Goal: Task Accomplishment & Management: Complete application form

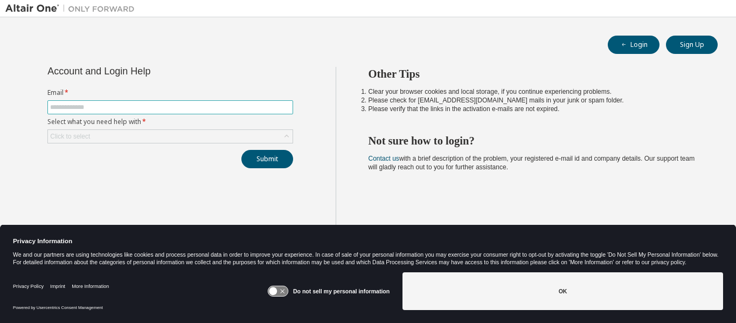
click at [142, 103] on input "text" at bounding box center [170, 107] width 240 height 9
type input "**********"
click at [140, 135] on div "Click to select" at bounding box center [170, 136] width 245 height 13
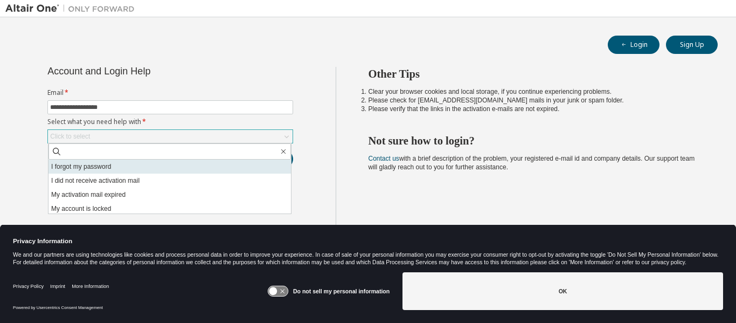
click at [111, 171] on li "I forgot my password" at bounding box center [170, 167] width 243 height 14
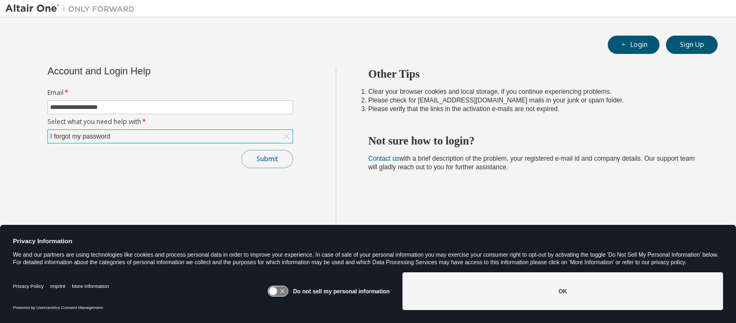
click at [267, 157] on button "Submit" at bounding box center [268, 159] width 52 height 18
click at [263, 157] on button "Submit" at bounding box center [268, 159] width 52 height 18
click at [638, 40] on button "Login" at bounding box center [634, 45] width 52 height 18
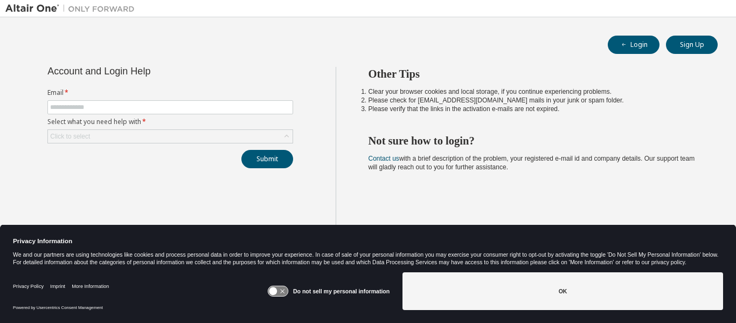
click at [307, 240] on h1 "Privacy Information" at bounding box center [315, 242] width 604 height 8
click at [181, 105] on input "text" at bounding box center [170, 107] width 240 height 9
type input "**********"
click at [144, 139] on div "Click to select" at bounding box center [170, 136] width 245 height 13
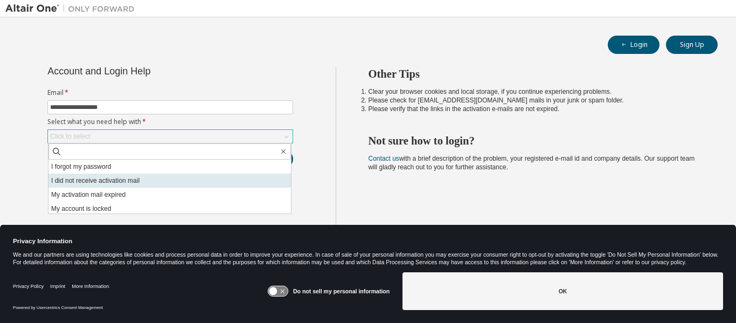
click at [129, 183] on li "I did not receive activation mail" at bounding box center [170, 181] width 243 height 14
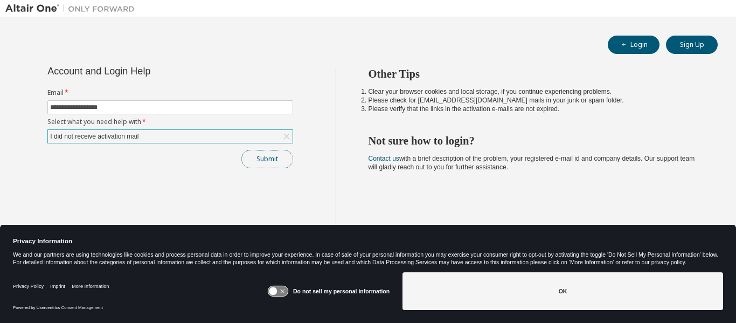
click at [259, 161] on button "Submit" at bounding box center [268, 159] width 52 height 18
click at [694, 51] on button "Sign Up" at bounding box center [692, 45] width 52 height 18
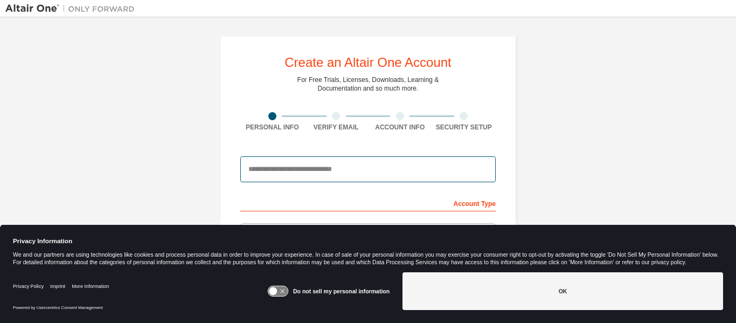
click at [335, 173] on input "email" at bounding box center [368, 169] width 256 height 26
type input "**********"
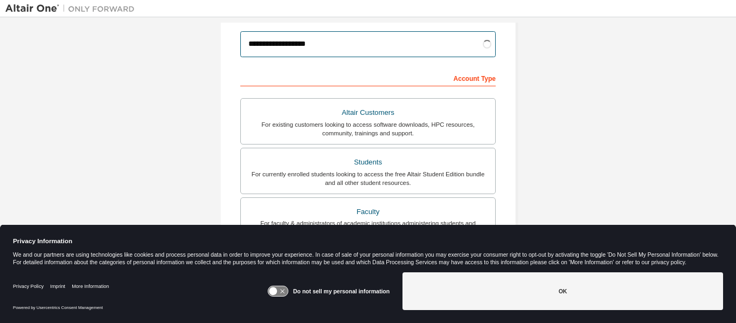
scroll to position [140, 0]
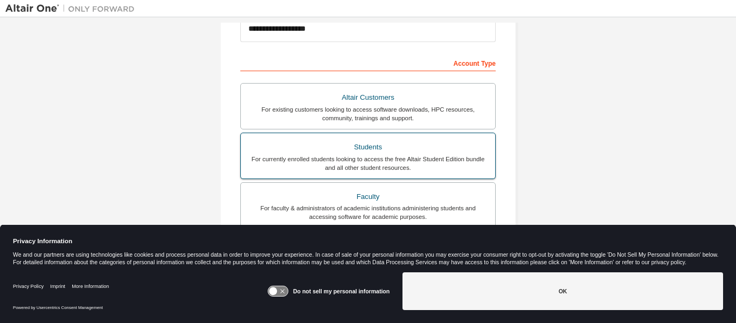
click at [348, 156] on div "For currently enrolled students looking to access the free Altair Student Editi…" at bounding box center [368, 163] width 242 height 17
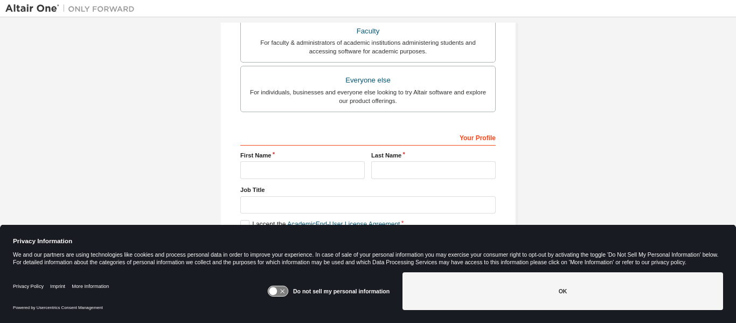
scroll to position [307, 0]
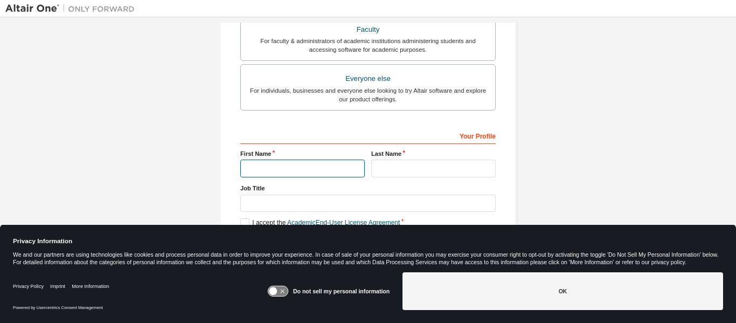
click at [324, 172] on input "text" at bounding box center [302, 169] width 125 height 18
type input "******"
click at [398, 184] on label "Job Title" at bounding box center [368, 188] width 256 height 9
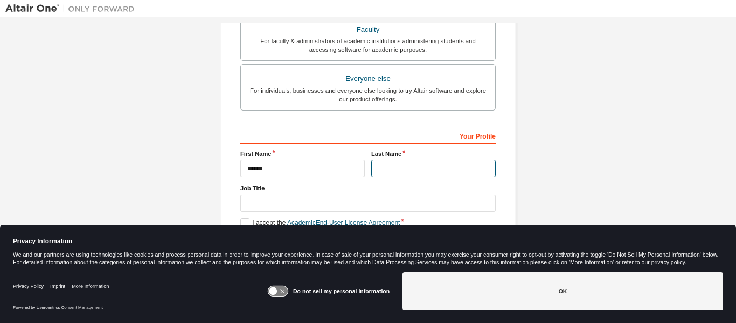
click at [407, 169] on input "text" at bounding box center [433, 169] width 125 height 18
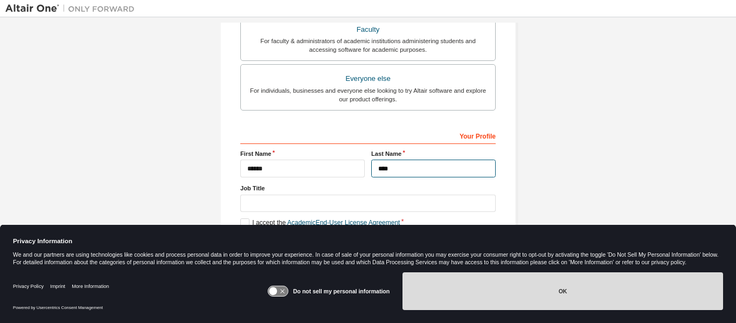
type input "****"
click at [504, 297] on button "OK" at bounding box center [563, 291] width 321 height 38
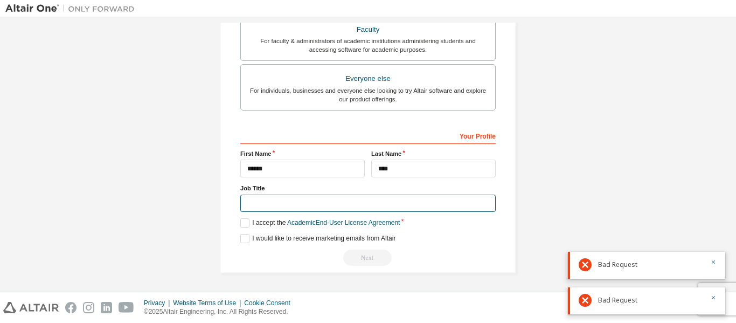
click at [293, 204] on input "text" at bounding box center [368, 204] width 256 height 18
type input "*******"
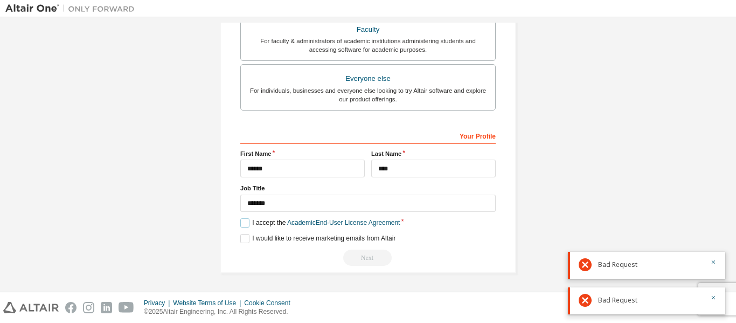
click at [240, 224] on label "I accept the Academic End-User License Agreement" at bounding box center [320, 222] width 160 height 9
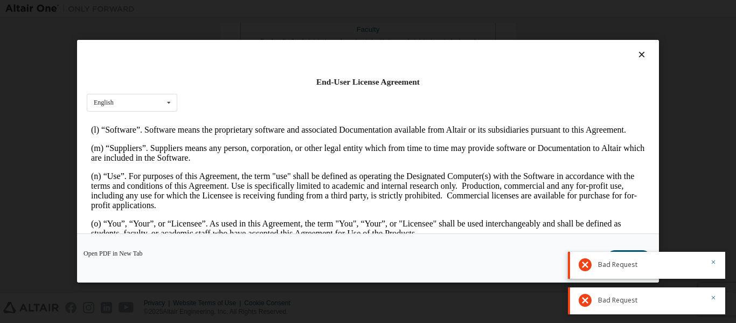
scroll to position [532, 0]
click at [713, 261] on icon "button" at bounding box center [714, 262] width 6 height 6
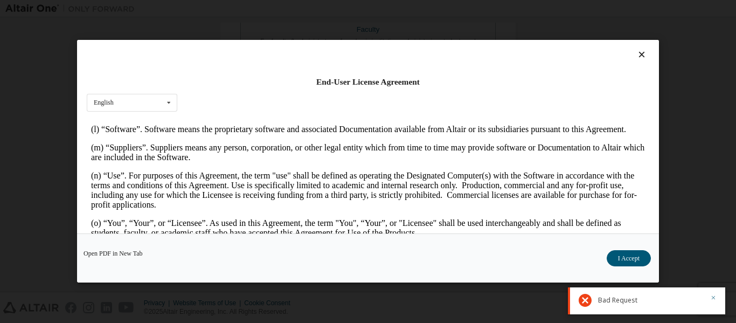
click at [713, 296] on icon "button" at bounding box center [714, 297] width 6 height 6
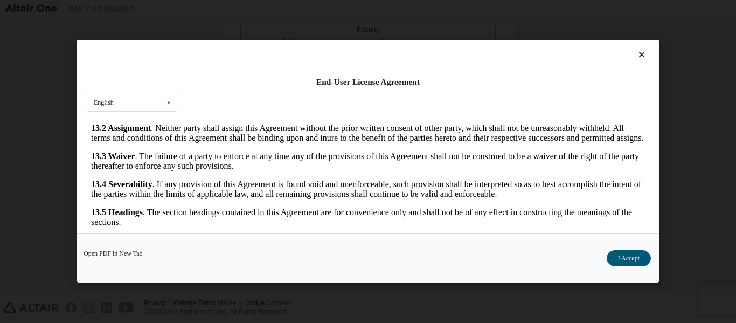
scroll to position [42, 0]
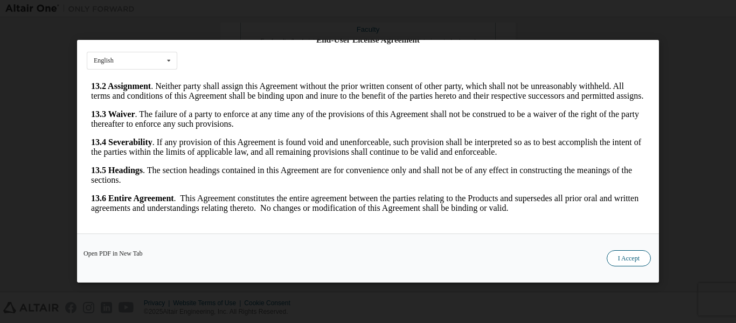
click at [626, 254] on button "I Accept" at bounding box center [629, 259] width 44 height 16
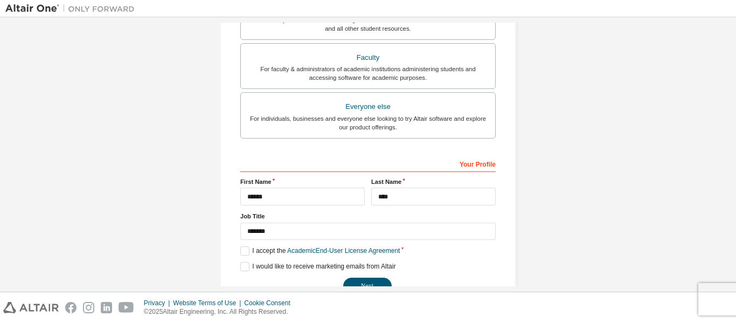
scroll to position [307, 0]
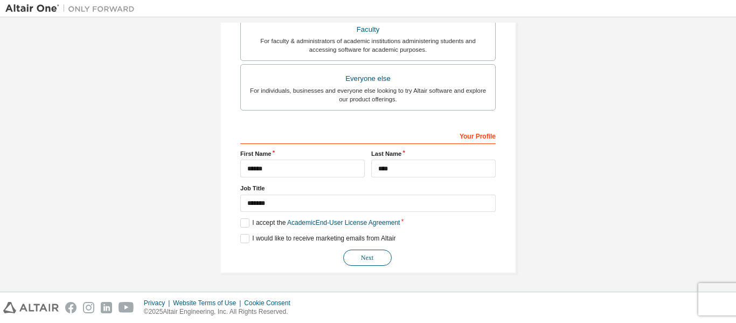
click at [371, 260] on button "Next" at bounding box center [367, 258] width 49 height 16
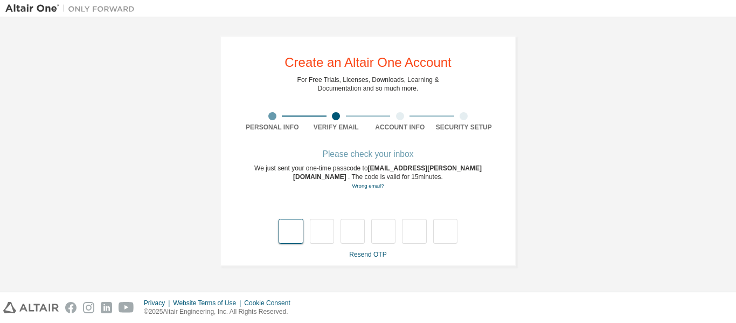
click at [296, 234] on input "text" at bounding box center [291, 231] width 24 height 25
type input "*"
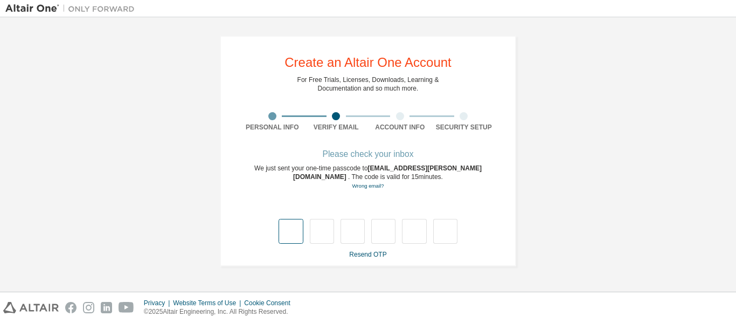
type input "*"
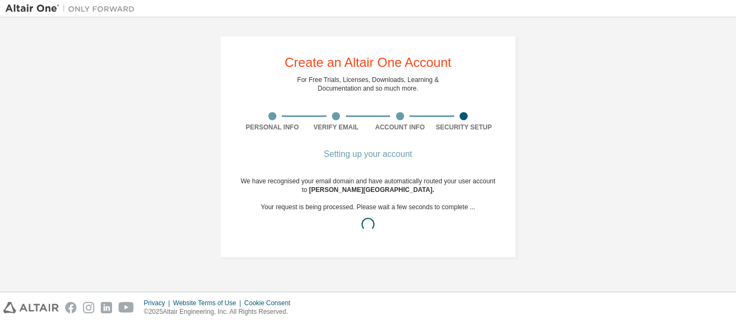
drag, startPoint x: 296, startPoint y: 234, endPoint x: 402, endPoint y: 256, distance: 107.8
click at [402, 256] on div "Create an Altair One Account For Free Trials, Licenses, Downloads, Learning & D…" at bounding box center [368, 147] width 297 height 222
